Goal: Feedback & Contribution: Contribute content

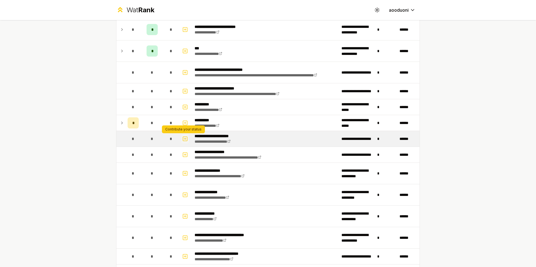
scroll to position [525, 0]
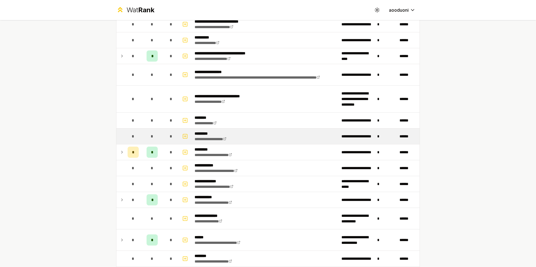
click at [137, 136] on td "*" at bounding box center [133, 137] width 16 height 16
click at [185, 136] on icon "button" at bounding box center [185, 136] width 6 height 7
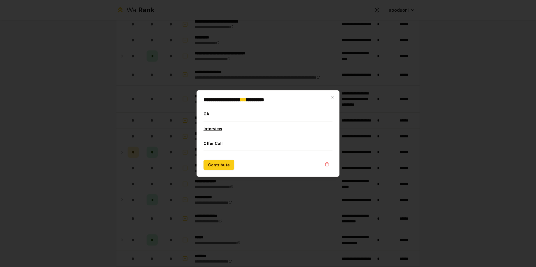
click at [211, 130] on button "Interview" at bounding box center [267, 129] width 129 height 15
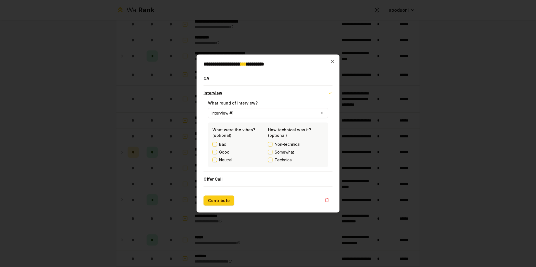
click at [227, 90] on button "Interview" at bounding box center [267, 93] width 129 height 15
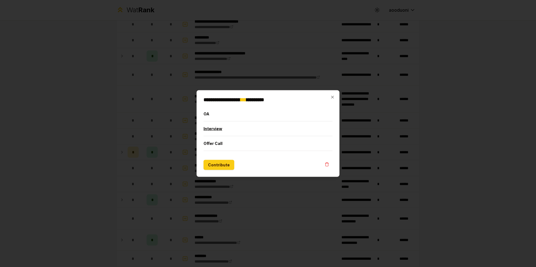
click at [229, 129] on button "Interview" at bounding box center [267, 129] width 129 height 15
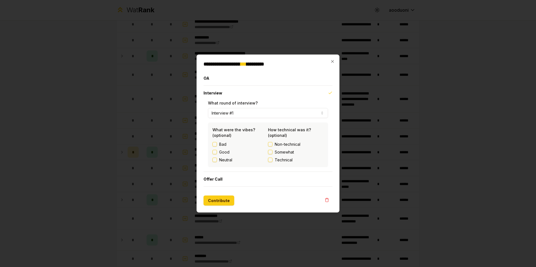
click at [279, 114] on button "Interview #1" at bounding box center [268, 113] width 120 height 10
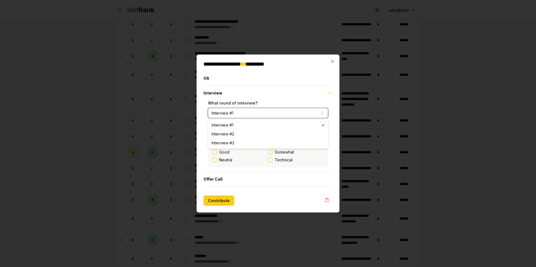
click at [278, 114] on button "Interview #1" at bounding box center [268, 113] width 120 height 10
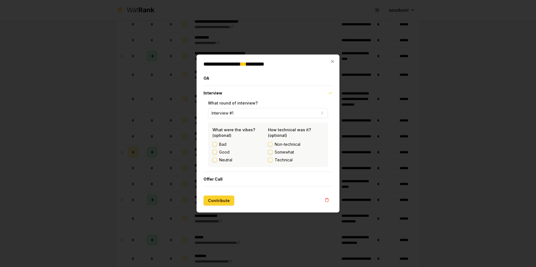
click at [225, 198] on button "Contribute" at bounding box center [218, 201] width 31 height 10
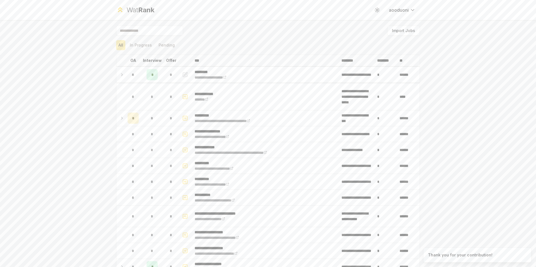
click at [207, 44] on div "All In Progress Pending" at bounding box center [267, 45] width 303 height 10
click at [146, 28] on input at bounding box center [149, 31] width 67 height 10
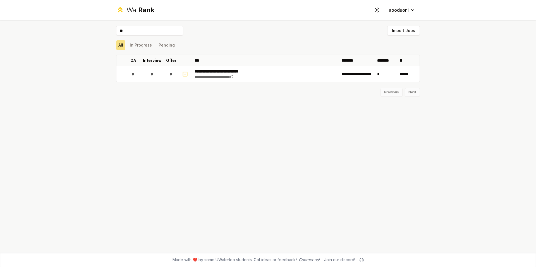
type input "*"
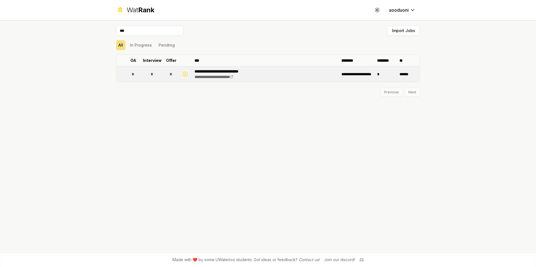
type input "***"
click at [182, 75] on icon "button" at bounding box center [185, 74] width 6 height 7
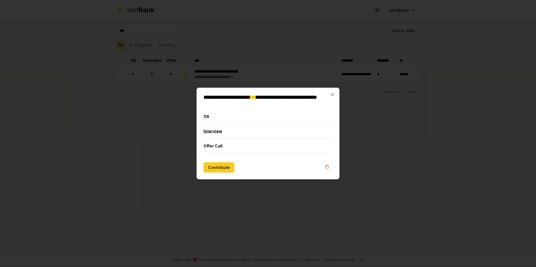
click at [215, 132] on button "Interview" at bounding box center [267, 131] width 129 height 15
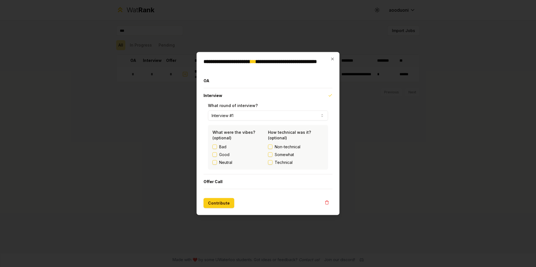
click at [277, 153] on span "Somewhat" at bounding box center [283, 155] width 19 height 6
click at [272, 153] on button "Somewhat" at bounding box center [270, 155] width 4 height 4
click at [223, 155] on label "Good" at bounding box center [224, 155] width 10 height 6
click at [217, 155] on button "Good" at bounding box center [214, 155] width 4 height 4
click at [223, 198] on button "Contribute" at bounding box center [218, 203] width 31 height 10
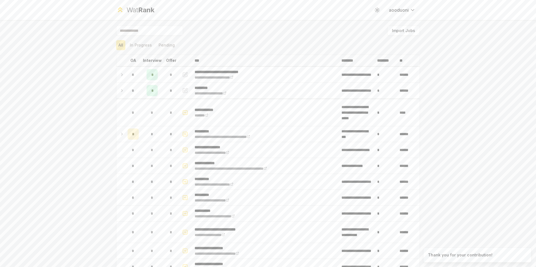
click at [158, 34] on input at bounding box center [149, 31] width 67 height 10
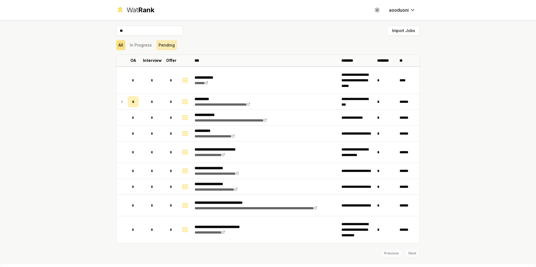
type input "*"
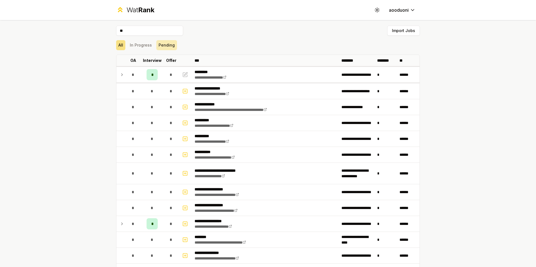
type input "*"
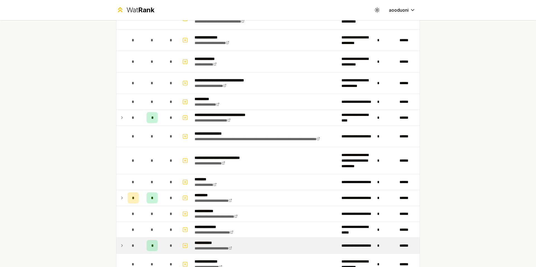
scroll to position [608, 0]
